Goal: Navigation & Orientation: Go to known website

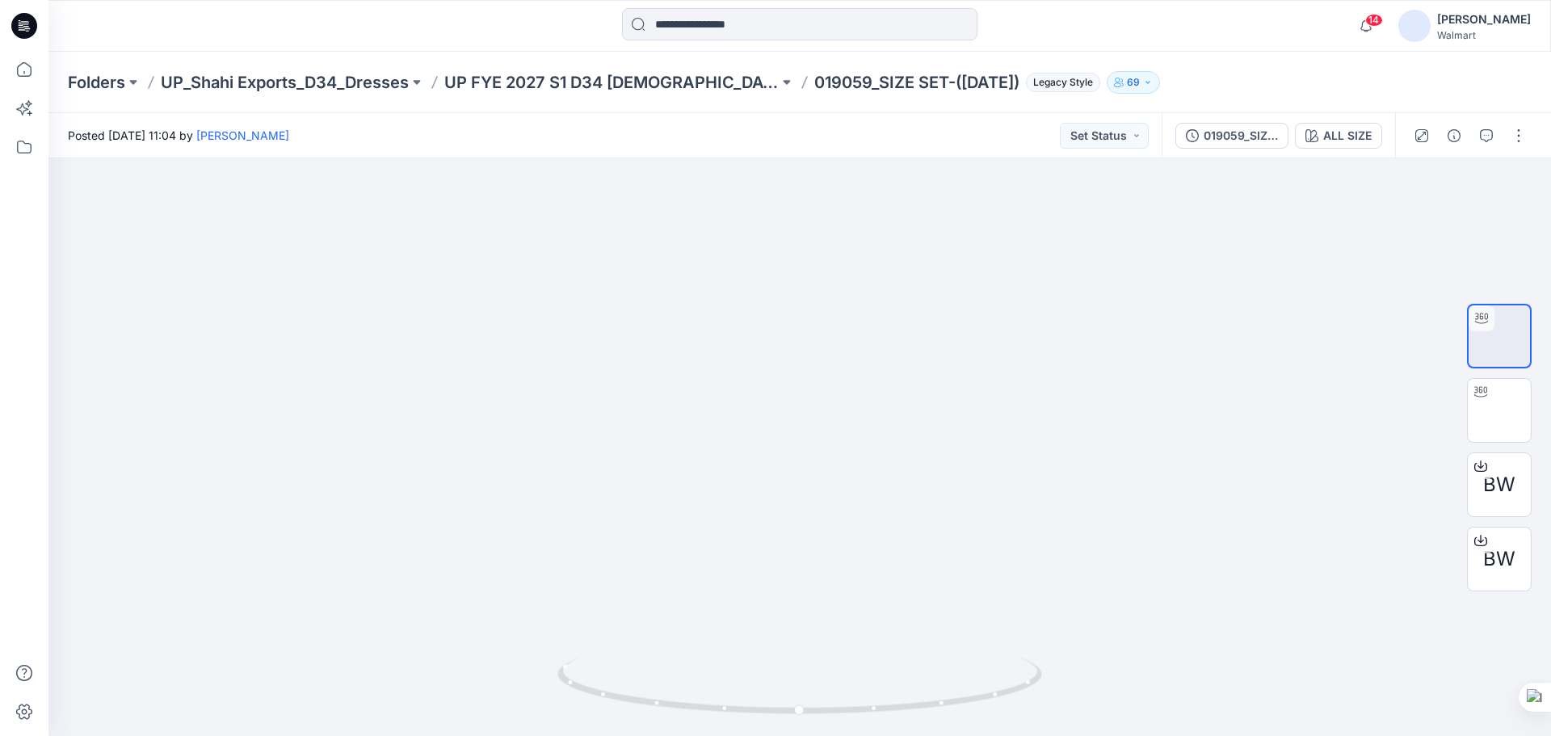
click at [6, 27] on div at bounding box center [24, 26] width 52 height 52
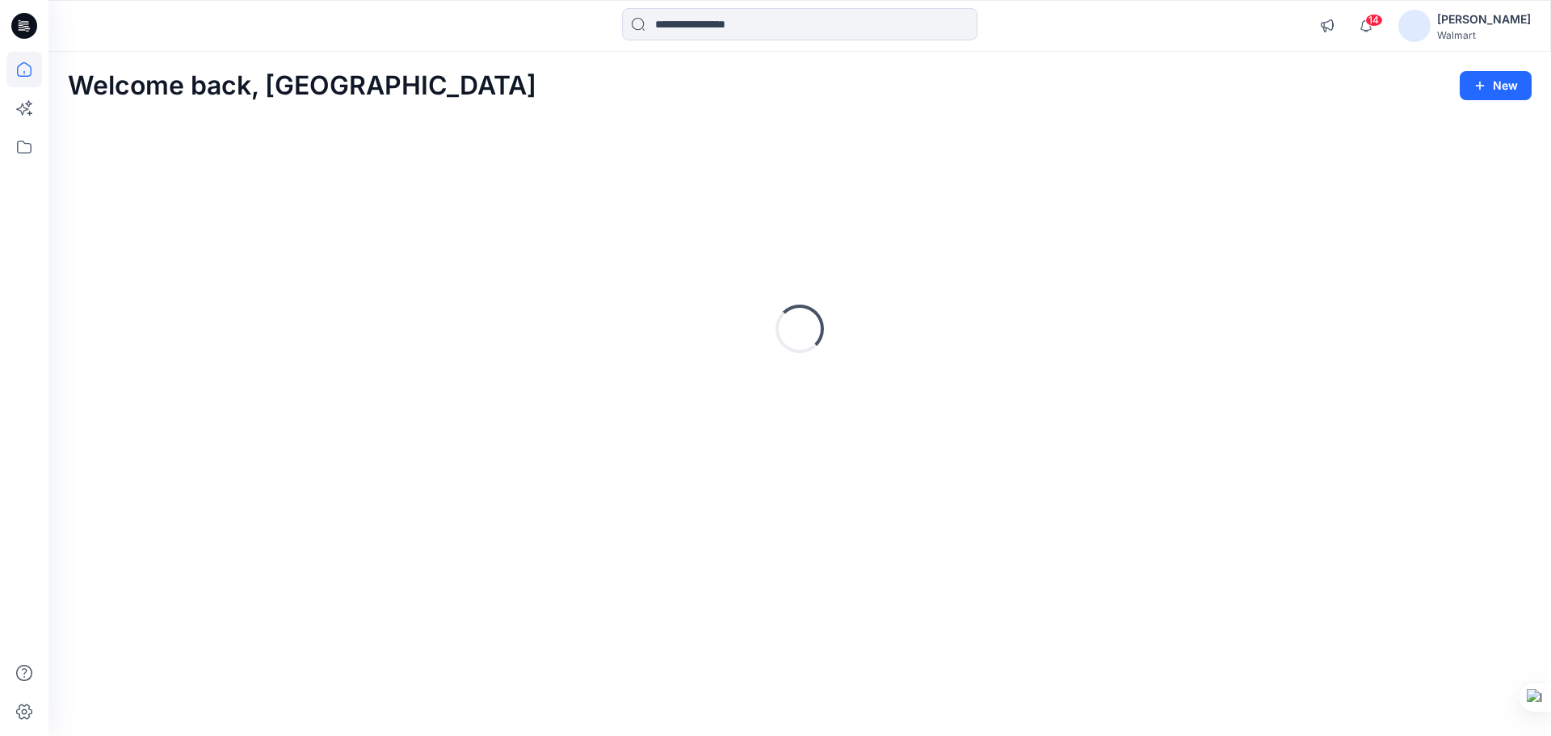
drag, startPoint x: 19, startPoint y: 27, endPoint x: 97, endPoint y: 6, distance: 80.4
click at [23, 27] on icon at bounding box center [24, 26] width 26 height 26
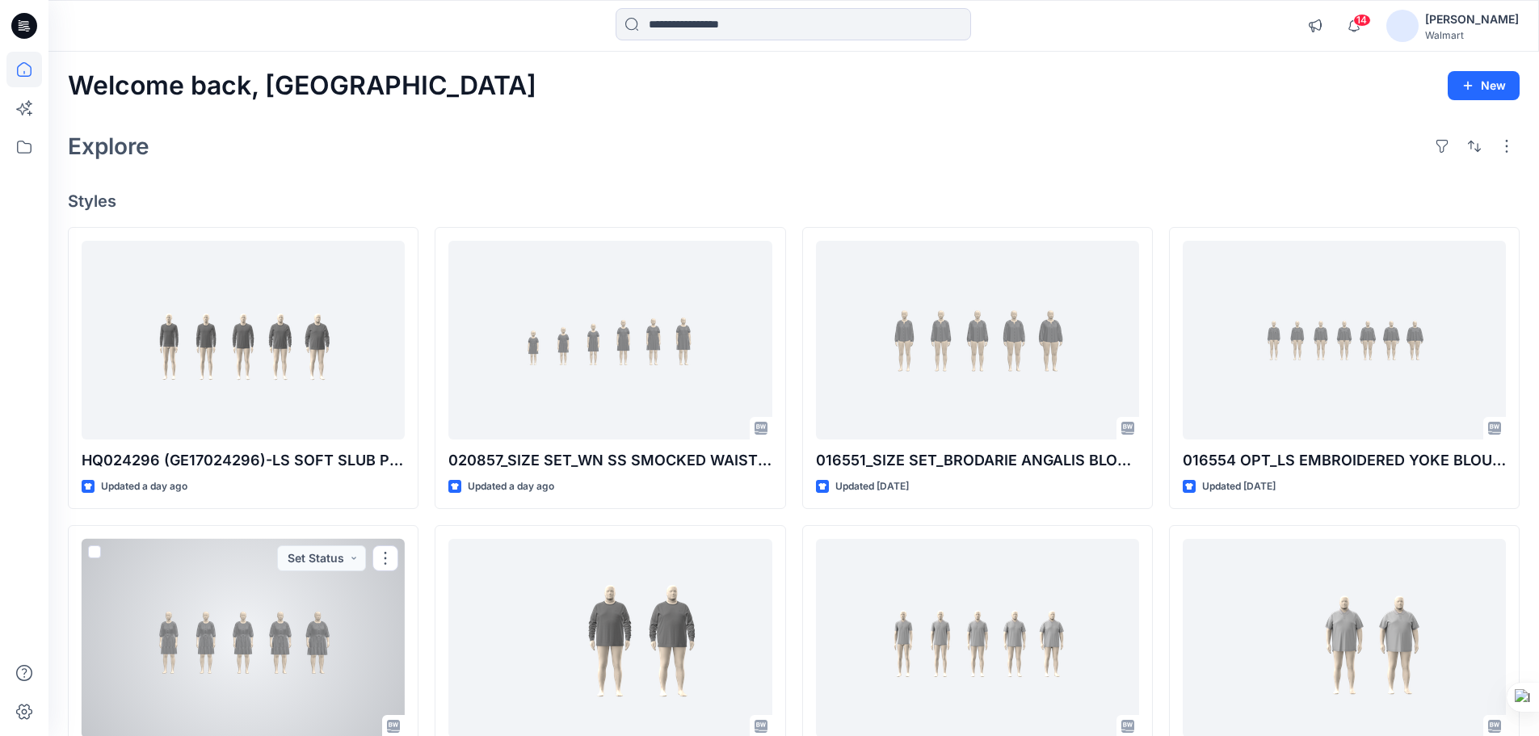
scroll to position [447, 0]
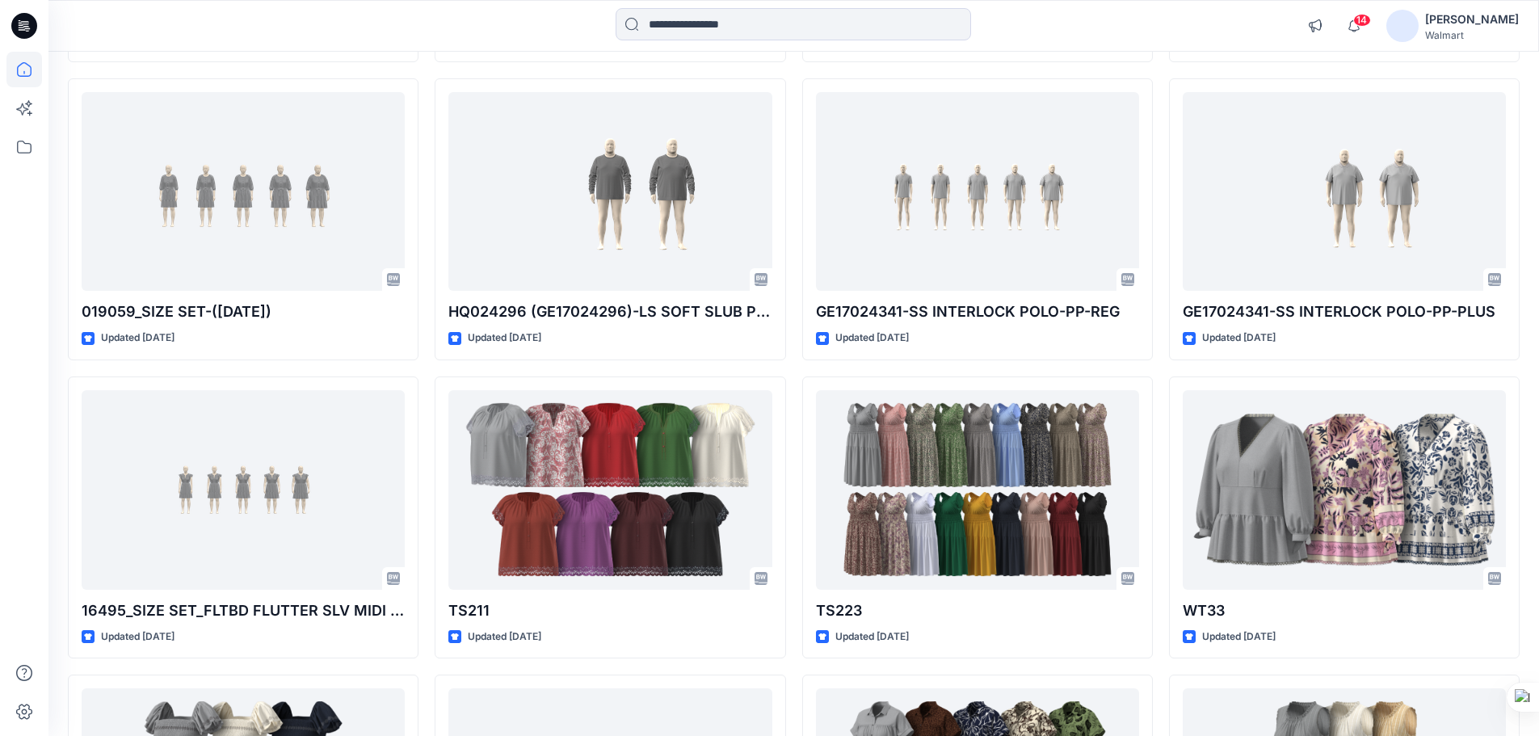
click at [20, 25] on icon at bounding box center [21, 25] width 5 height 1
